Goal: Task Accomplishment & Management: Use online tool/utility

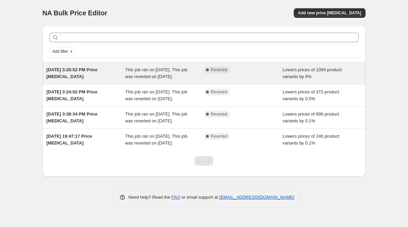
click at [87, 71] on span "[DATE] 3:20:52 PM Price [MEDICAL_DATA]" at bounding box center [72, 73] width 51 height 12
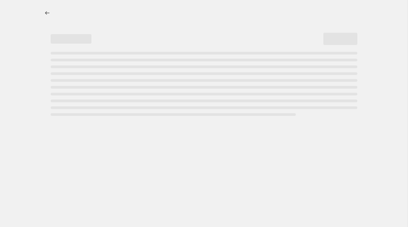
select select "percentage"
select select "vendor"
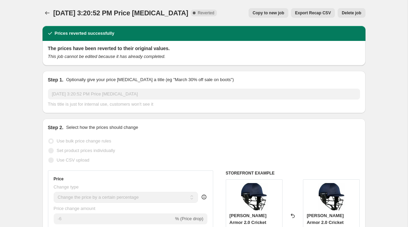
click at [123, 10] on span "[DATE] 3:20:52 PM Price [MEDICAL_DATA]" at bounding box center [120, 12] width 135 height 7
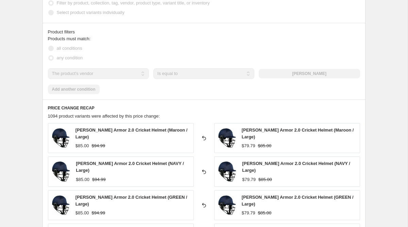
scroll to position [454, 0]
